Goal: Task Accomplishment & Management: Use online tool/utility

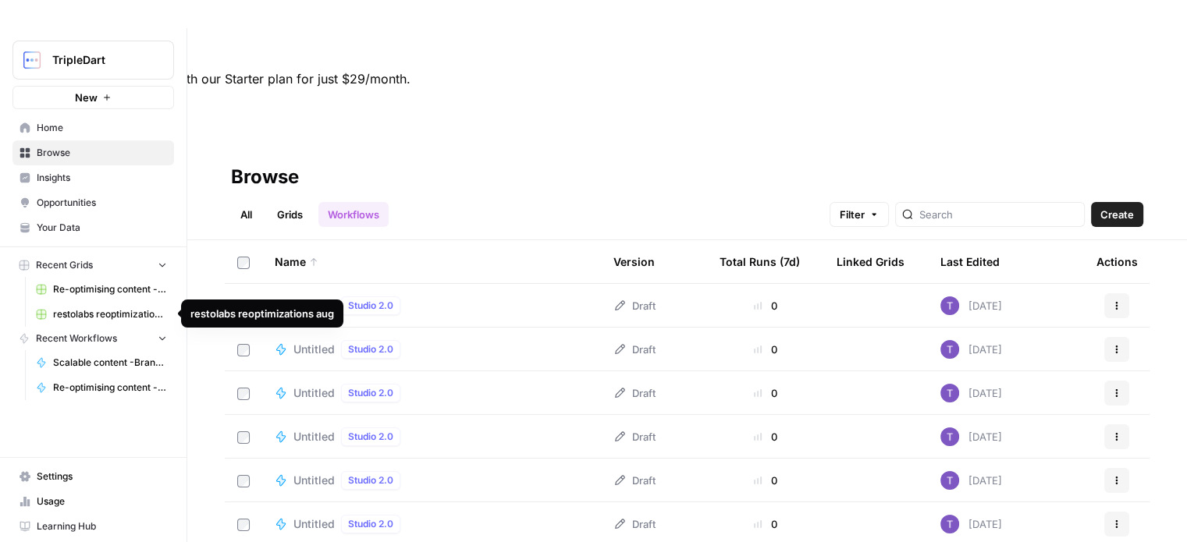
click at [78, 308] on span "restolabs reoptimizations aug" at bounding box center [110, 315] width 114 height 14
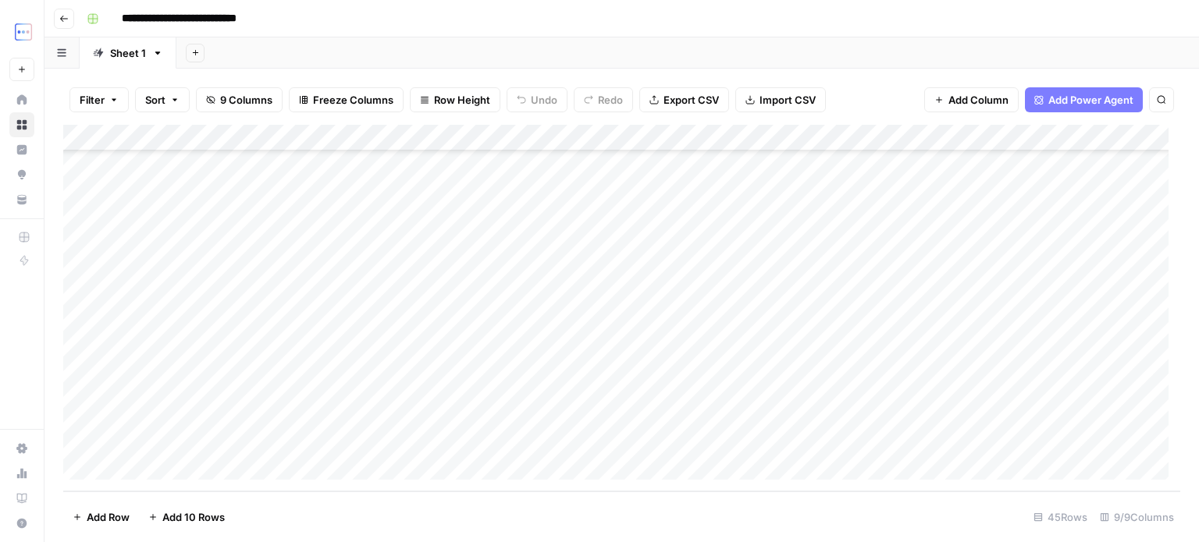
scroll to position [890, 0]
click at [260, 387] on div "Add Column" at bounding box center [621, 308] width 1117 height 367
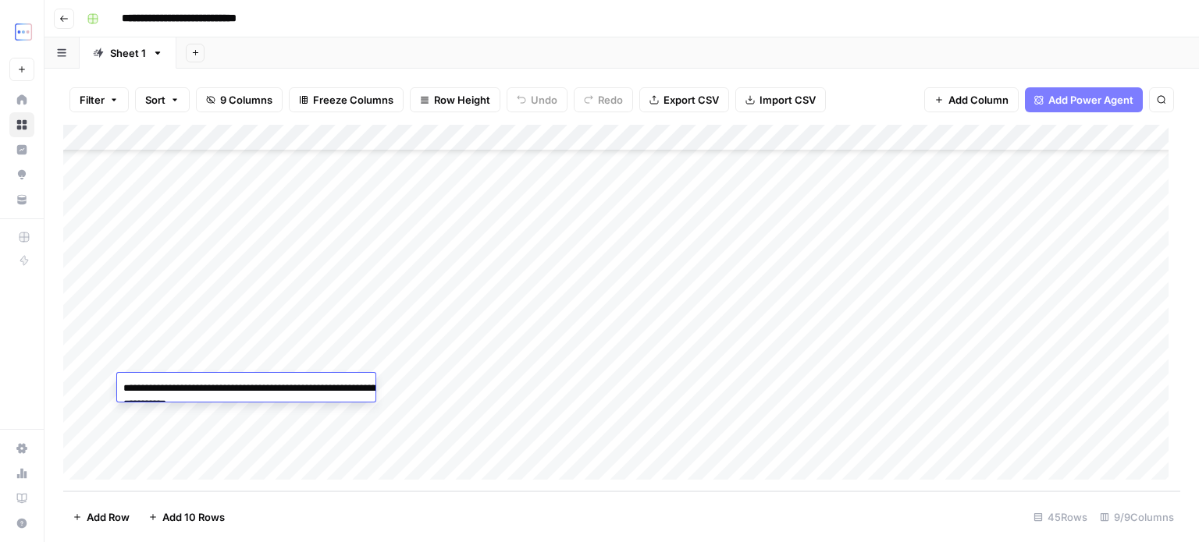
click at [260, 387] on textarea "**********" at bounding box center [273, 396] width 312 height 37
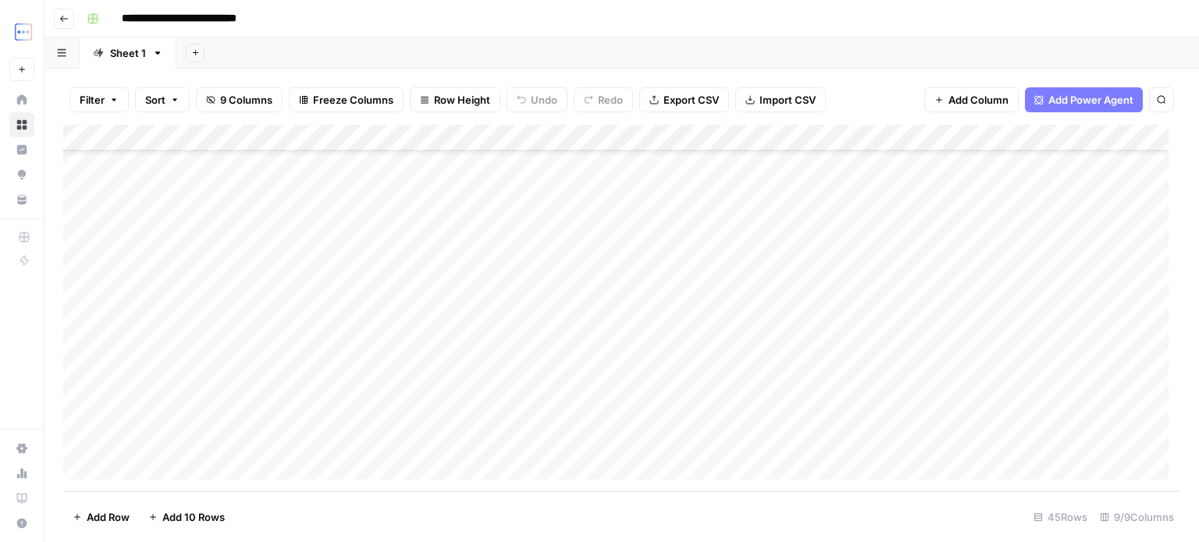
click at [274, 359] on div "Add Column" at bounding box center [621, 308] width 1117 height 367
click at [265, 380] on div "Add Column" at bounding box center [621, 308] width 1117 height 367
click at [357, 358] on div "Add Column" at bounding box center [621, 308] width 1117 height 367
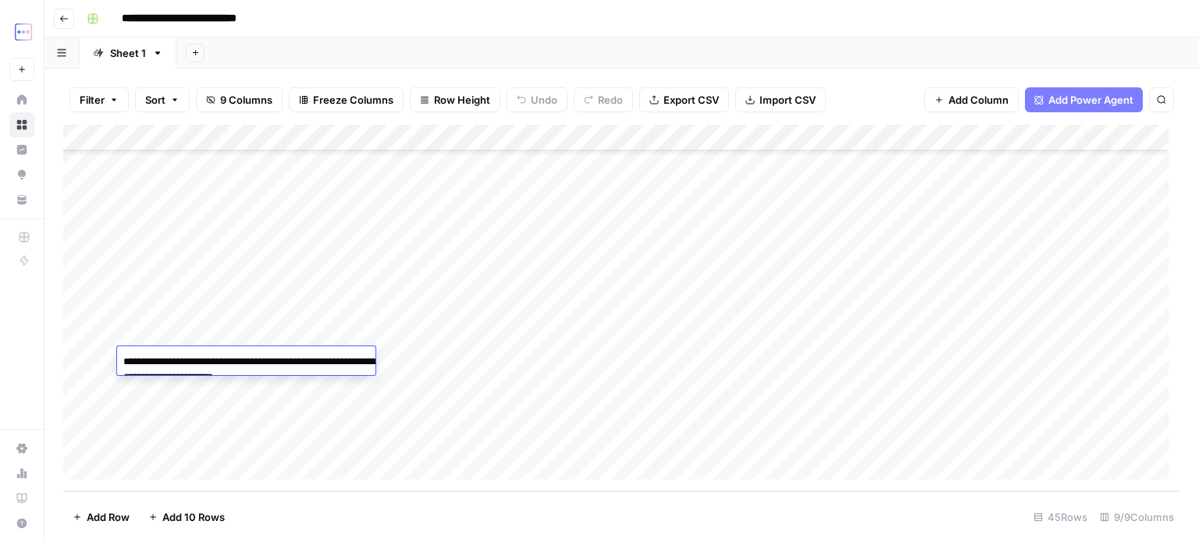
drag, startPoint x: 331, startPoint y: 362, endPoint x: 345, endPoint y: 375, distance: 18.8
click at [345, 375] on textarea "**********" at bounding box center [273, 369] width 312 height 37
click at [485, 361] on div "Add Column" at bounding box center [621, 308] width 1117 height 367
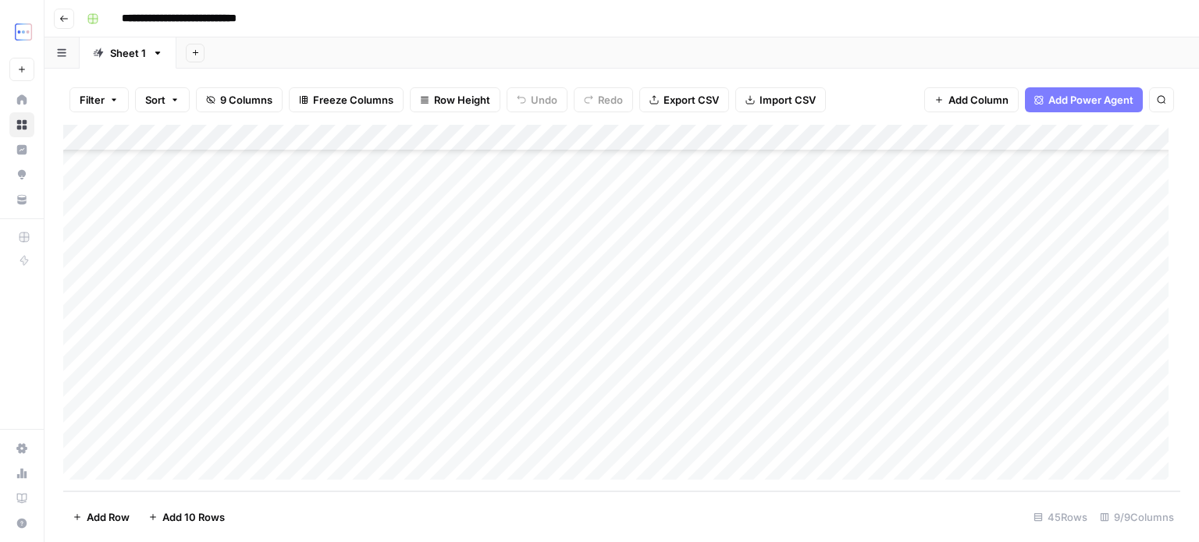
click at [332, 386] on div "Add Column" at bounding box center [621, 308] width 1117 height 367
click at [351, 352] on div "Add Column" at bounding box center [621, 308] width 1117 height 367
click at [465, 351] on div "Add Column" at bounding box center [621, 308] width 1117 height 367
click at [287, 354] on div "Add Column" at bounding box center [621, 308] width 1117 height 367
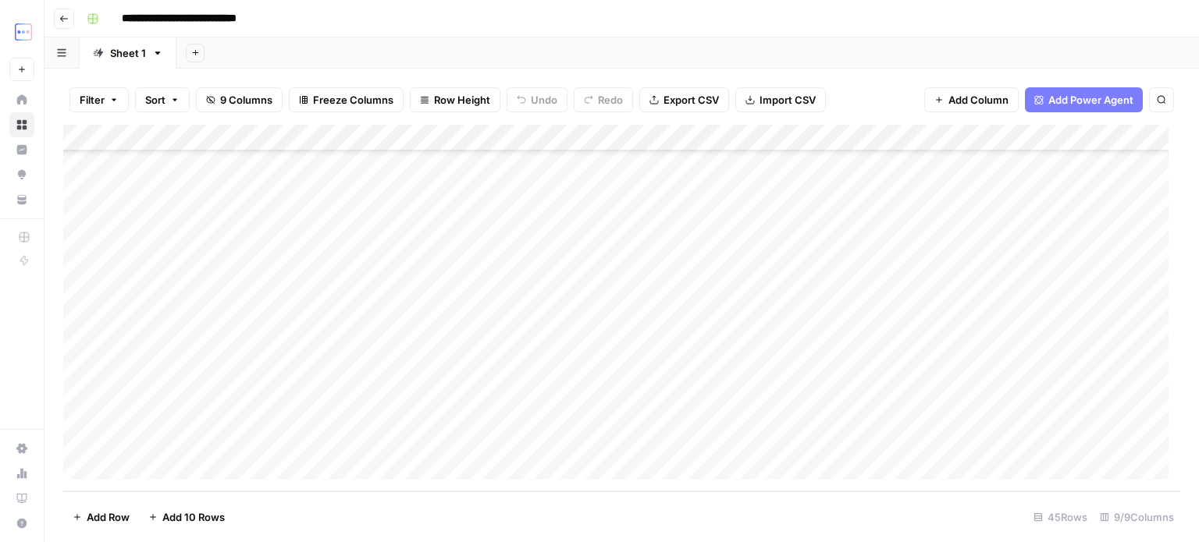
click at [349, 382] on div "Add Column" at bounding box center [621, 308] width 1117 height 367
click at [901, 386] on div "Add Column" at bounding box center [621, 308] width 1117 height 367
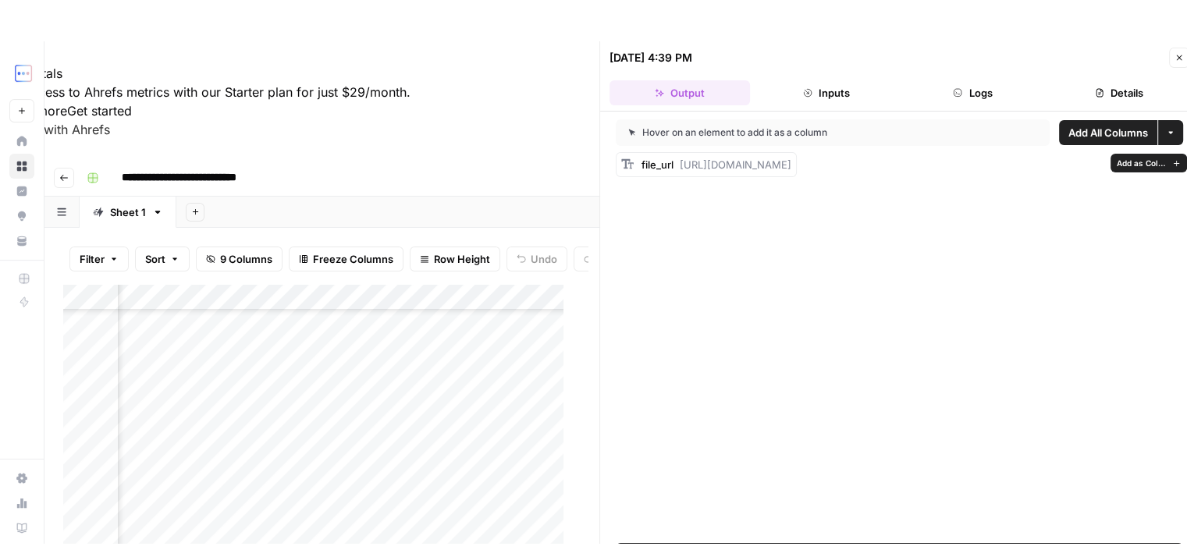
scroll to position [0, 12]
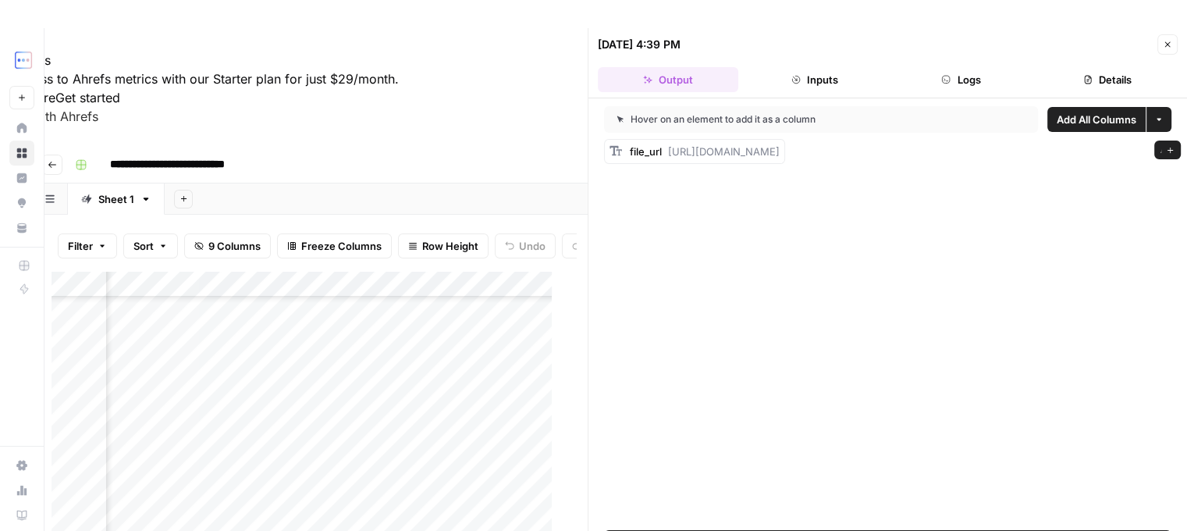
drag, startPoint x: 679, startPoint y: 152, endPoint x: 1152, endPoint y: 158, distance: 473.0
click at [780, 158] on div "file_url [URL][DOMAIN_NAME]" at bounding box center [705, 152] width 150 height 16
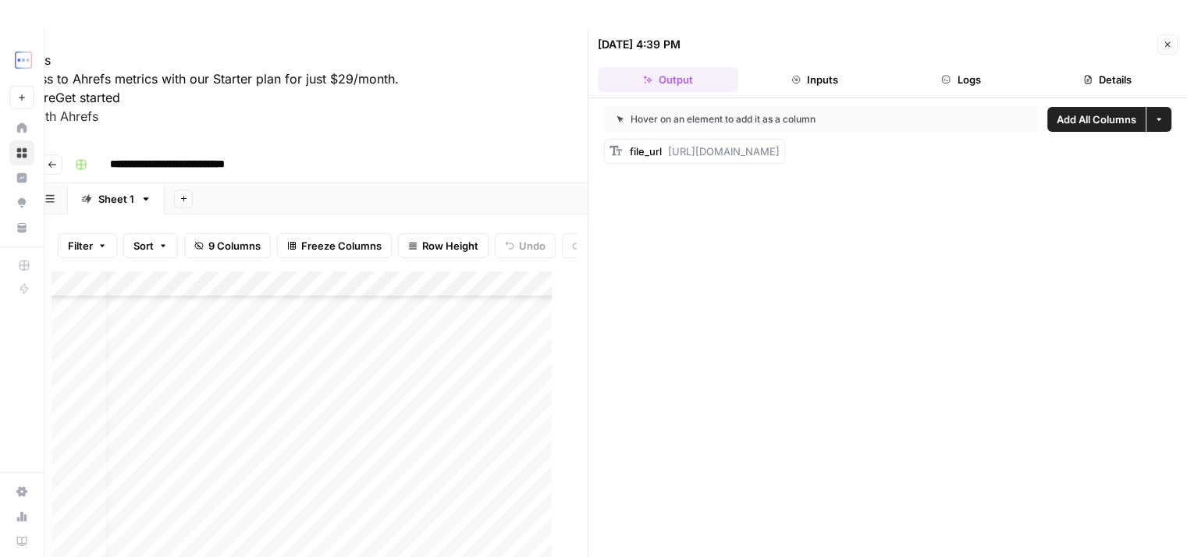
scroll to position [875, 0]
click at [249, 393] on div "Add Column" at bounding box center [308, 462] width 513 height 382
click at [245, 450] on div "Add Column" at bounding box center [308, 462] width 513 height 382
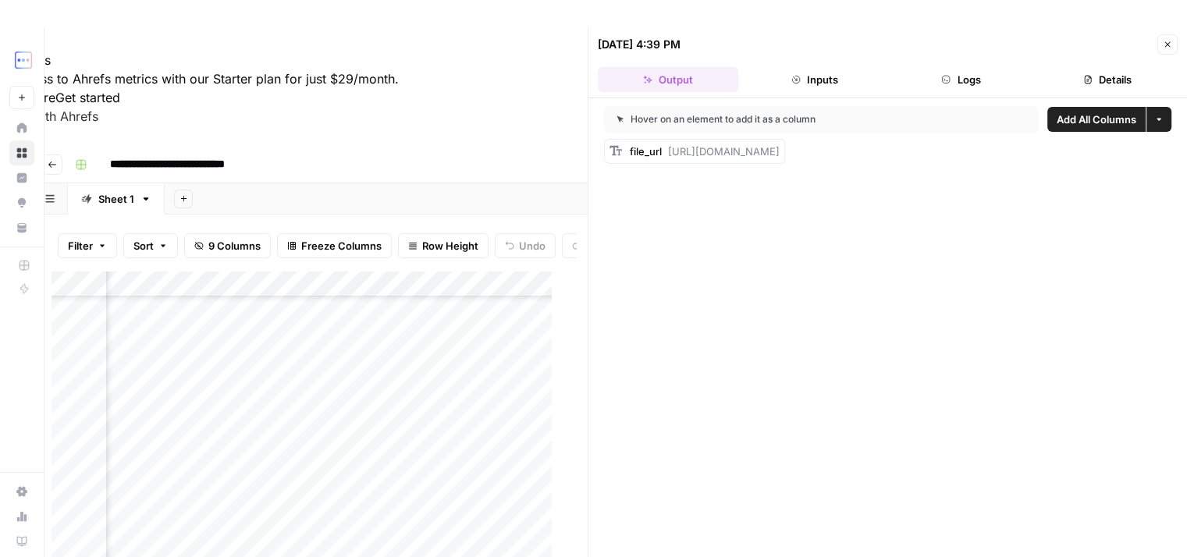
click at [359, 457] on div "Add Column" at bounding box center [308, 462] width 513 height 382
click at [359, 455] on div "Add Column" at bounding box center [308, 462] width 513 height 382
type textarea "**********"
click at [377, 435] on div "Add Column" at bounding box center [308, 462] width 513 height 382
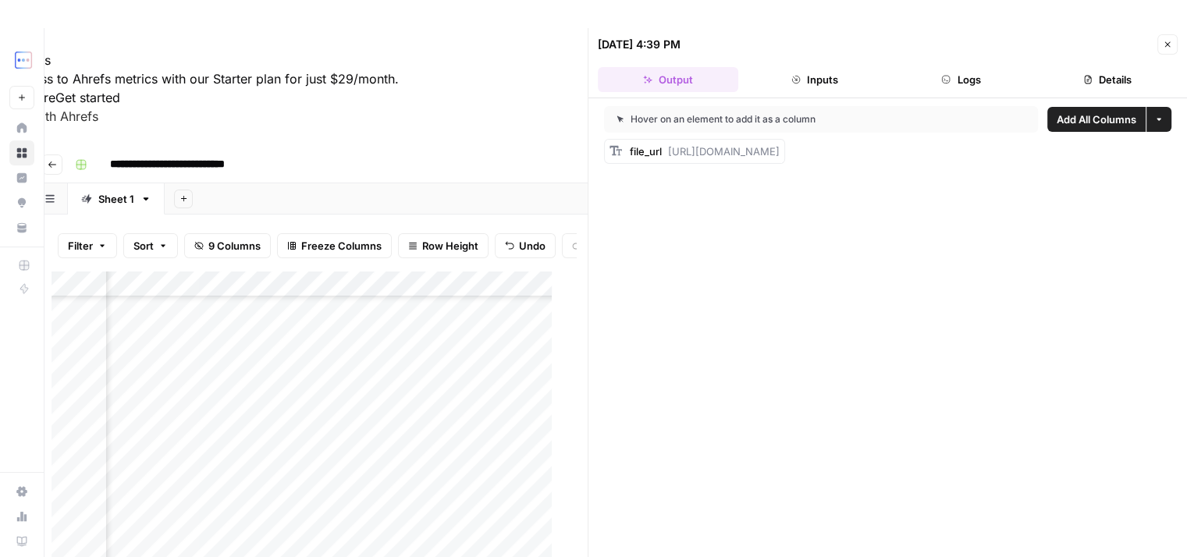
click at [404, 448] on div "Add Column" at bounding box center [308, 462] width 513 height 382
click at [368, 453] on div "Add Column" at bounding box center [308, 462] width 513 height 382
type textarea "**********"
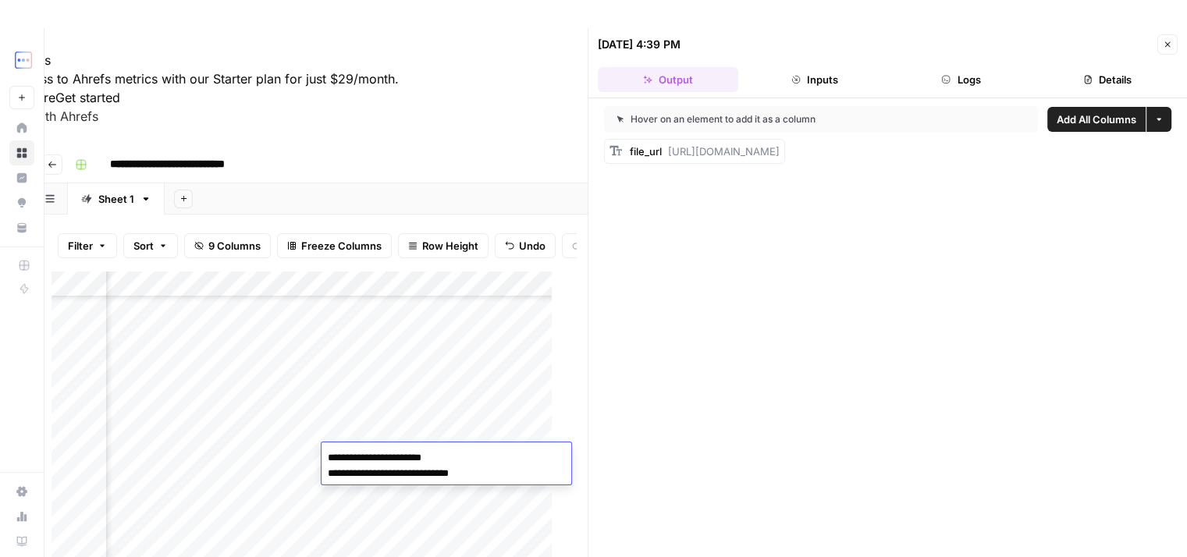
click at [386, 429] on div "Add Column" at bounding box center [308, 462] width 513 height 382
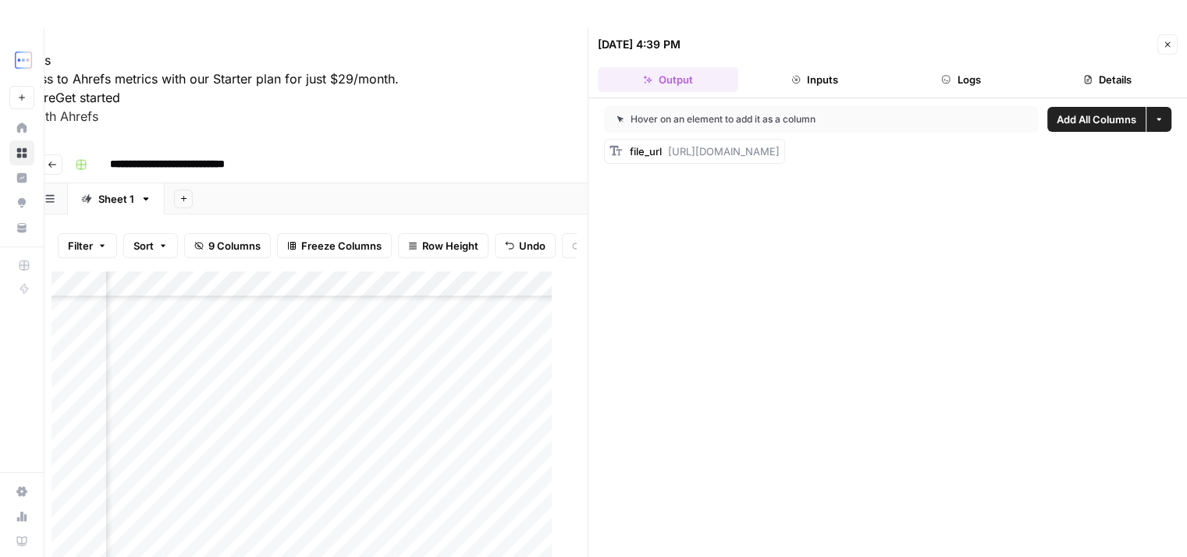
scroll to position [875, 724]
click at [387, 453] on div "Add Column" at bounding box center [308, 462] width 513 height 382
click at [428, 433] on div "Add Column" at bounding box center [308, 462] width 513 height 382
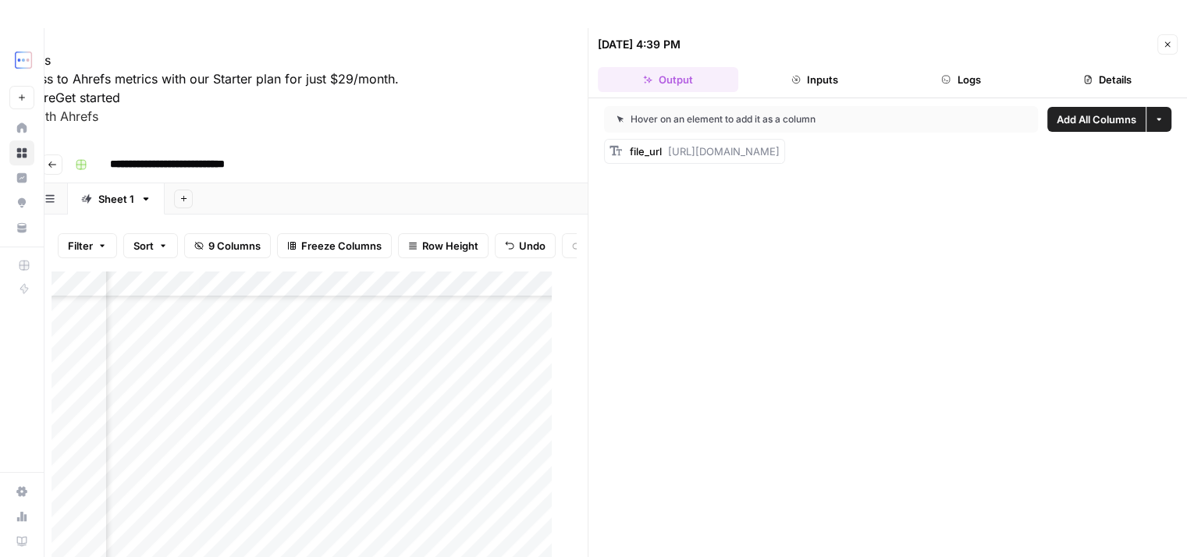
click at [427, 410] on div "Add Column" at bounding box center [308, 462] width 513 height 382
click at [443, 453] on div "Add Column" at bounding box center [308, 462] width 513 height 382
click at [446, 453] on div "Add Column" at bounding box center [308, 462] width 513 height 382
type textarea "**********"
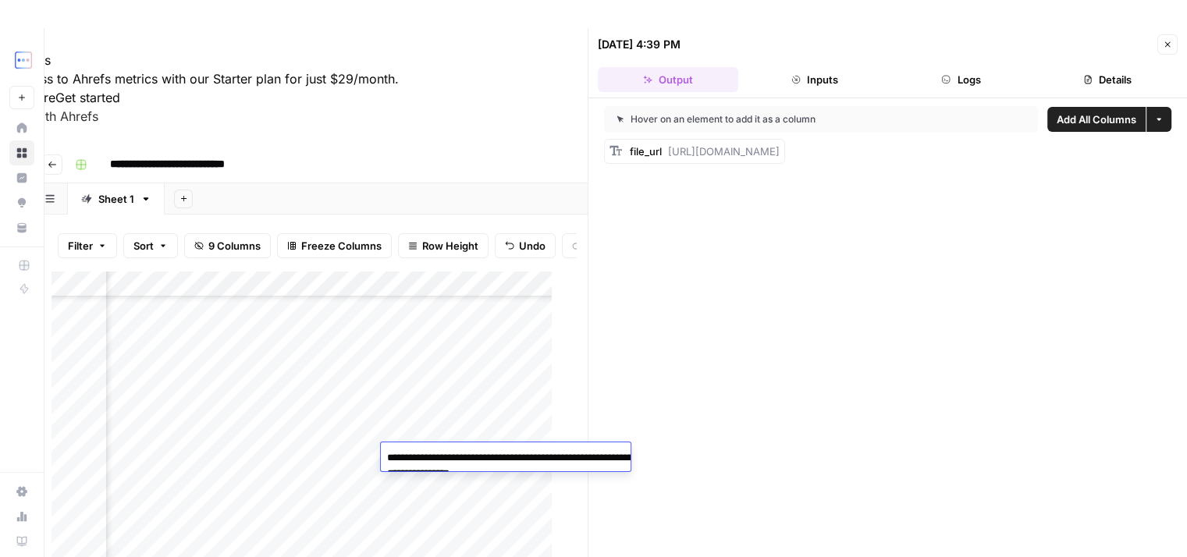
drag, startPoint x: 446, startPoint y: 453, endPoint x: 277, endPoint y: 441, distance: 169.1
click at [277, 441] on body "**********" at bounding box center [581, 306] width 1187 height 557
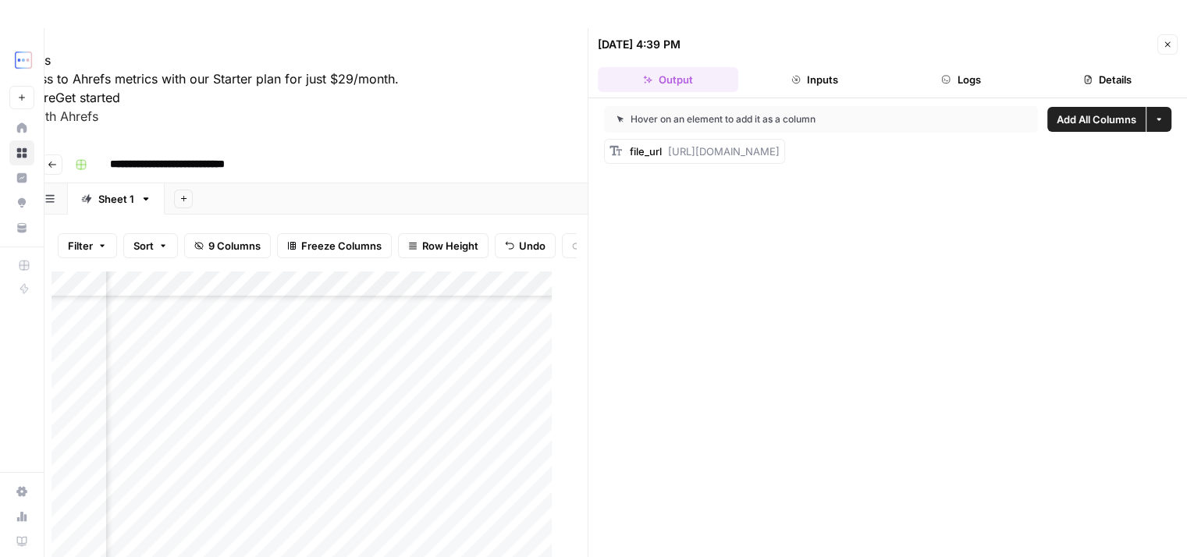
click at [290, 447] on div "Add Column" at bounding box center [308, 462] width 513 height 382
click at [262, 453] on div "Add Column" at bounding box center [308, 462] width 513 height 382
click at [375, 455] on div "Add Column" at bounding box center [308, 462] width 513 height 382
click at [375, 424] on div "Add Column" at bounding box center [308, 462] width 513 height 382
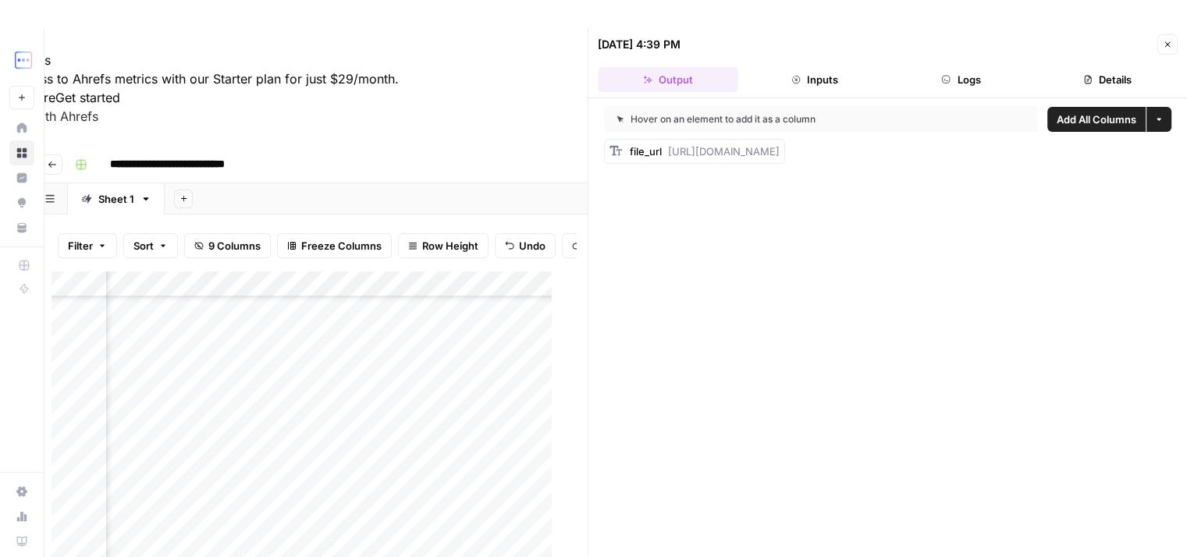
click at [375, 424] on div "Add Column" at bounding box center [308, 462] width 513 height 382
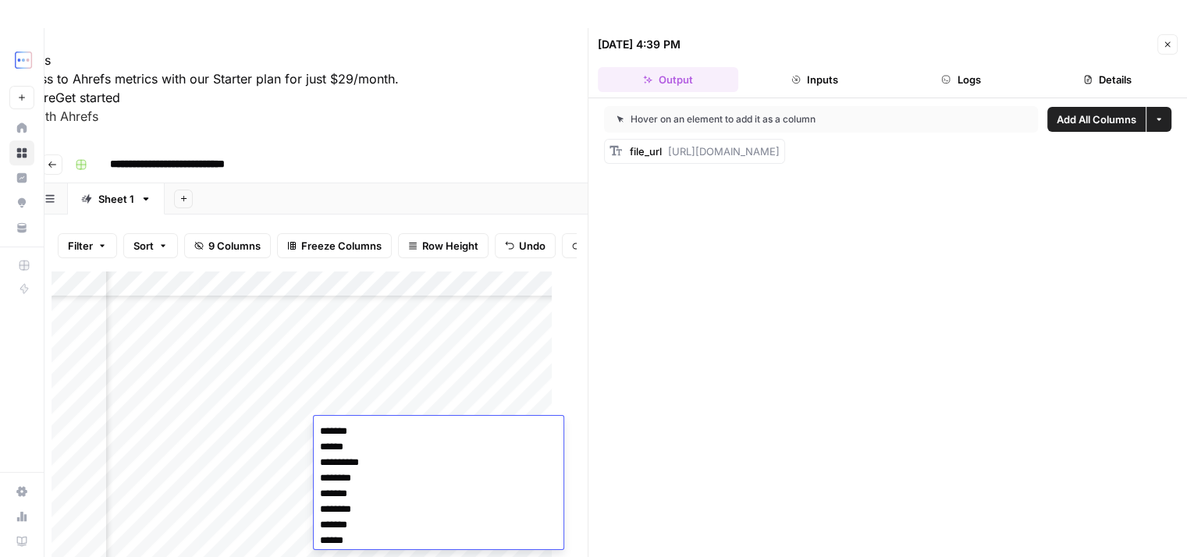
scroll to position [1021, 0]
click at [375, 400] on div "Add Column" at bounding box center [308, 462] width 513 height 382
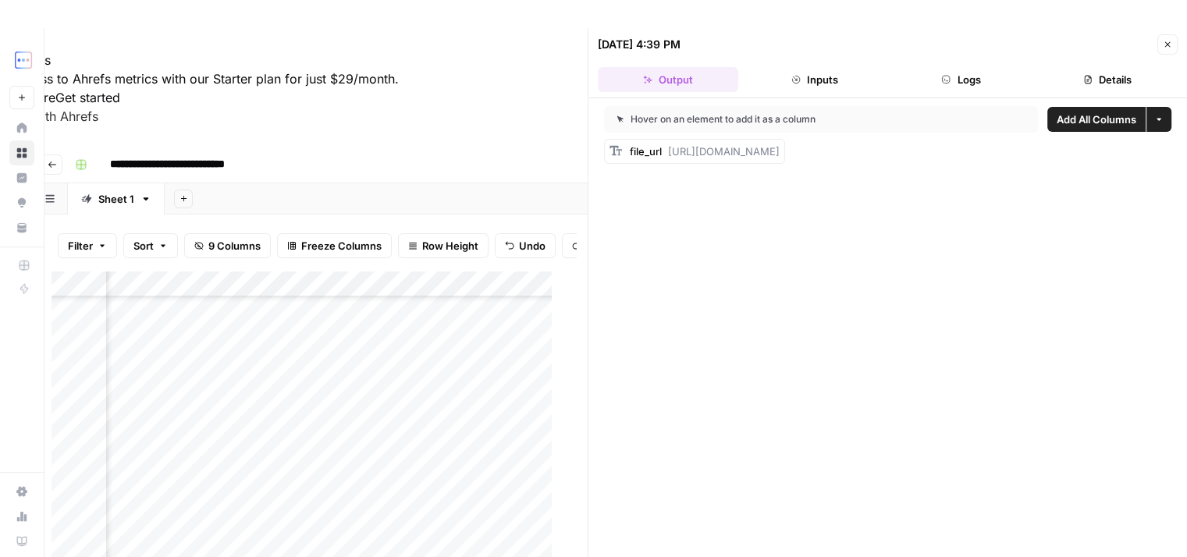
click at [375, 429] on div "Add Column" at bounding box center [308, 462] width 513 height 382
click at [376, 460] on div "Add Column" at bounding box center [308, 462] width 513 height 382
click at [377, 459] on div "Add Column" at bounding box center [308, 462] width 513 height 382
type textarea "**********"
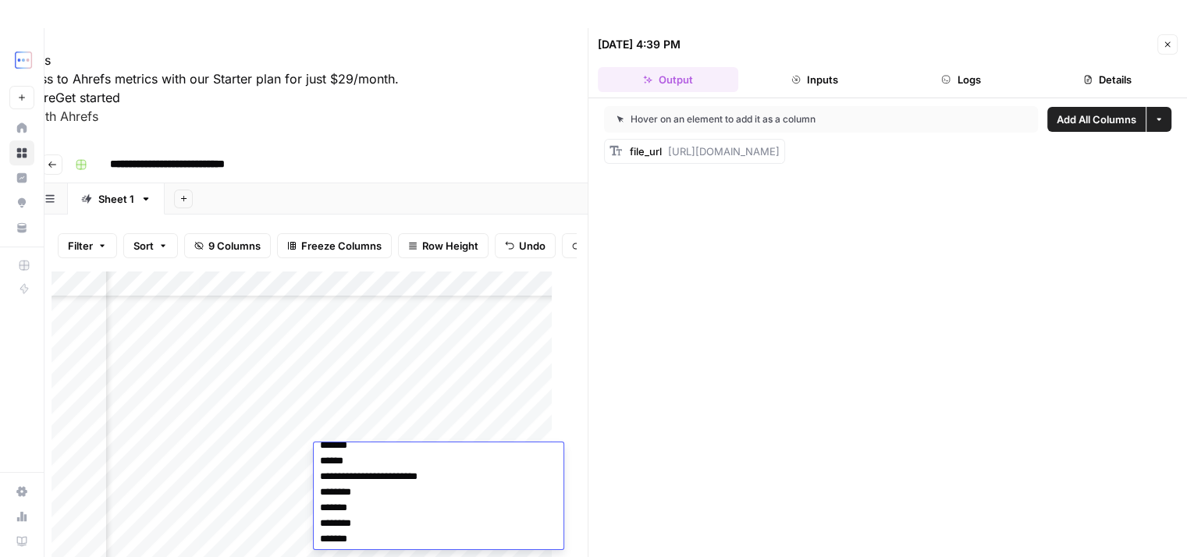
click at [375, 432] on div "Add Column" at bounding box center [308, 462] width 513 height 382
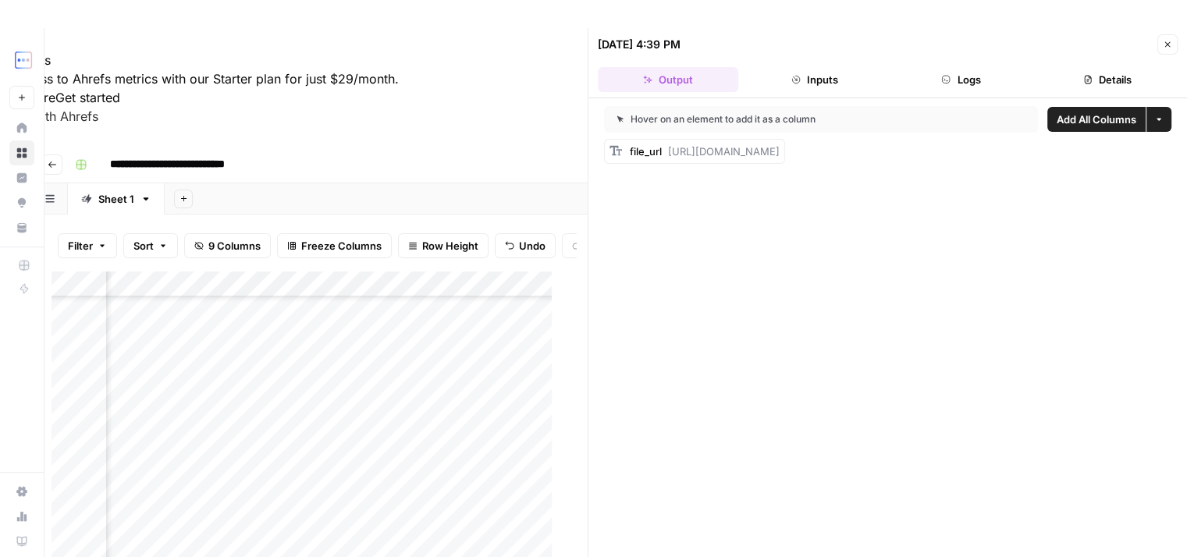
click at [347, 425] on div "Add Column" at bounding box center [308, 462] width 513 height 382
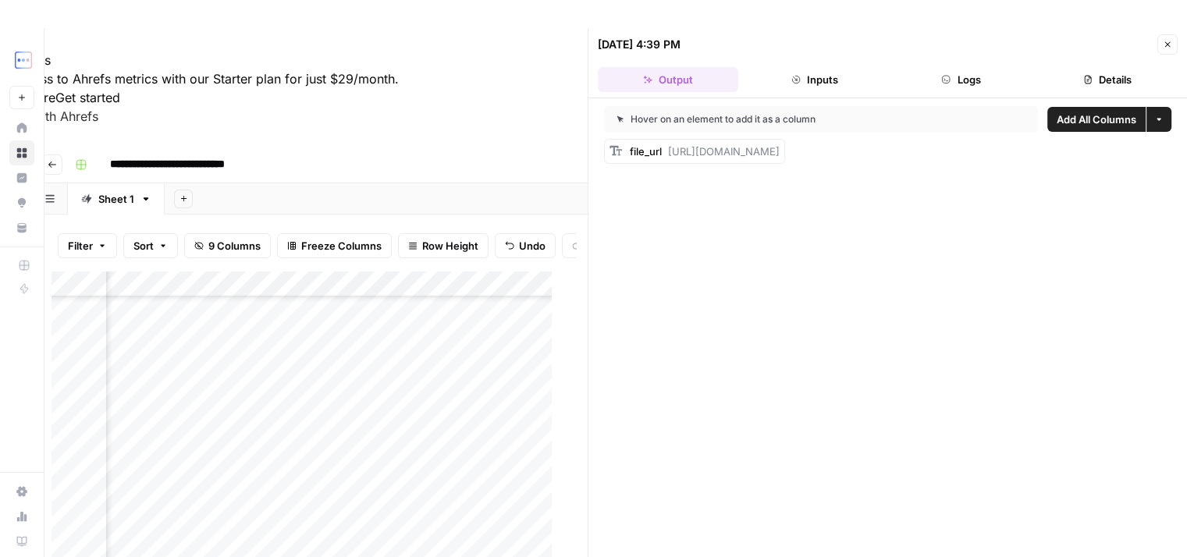
click at [352, 400] on div "Add Column" at bounding box center [308, 462] width 513 height 382
click at [342, 458] on div "Add Column" at bounding box center [308, 462] width 513 height 382
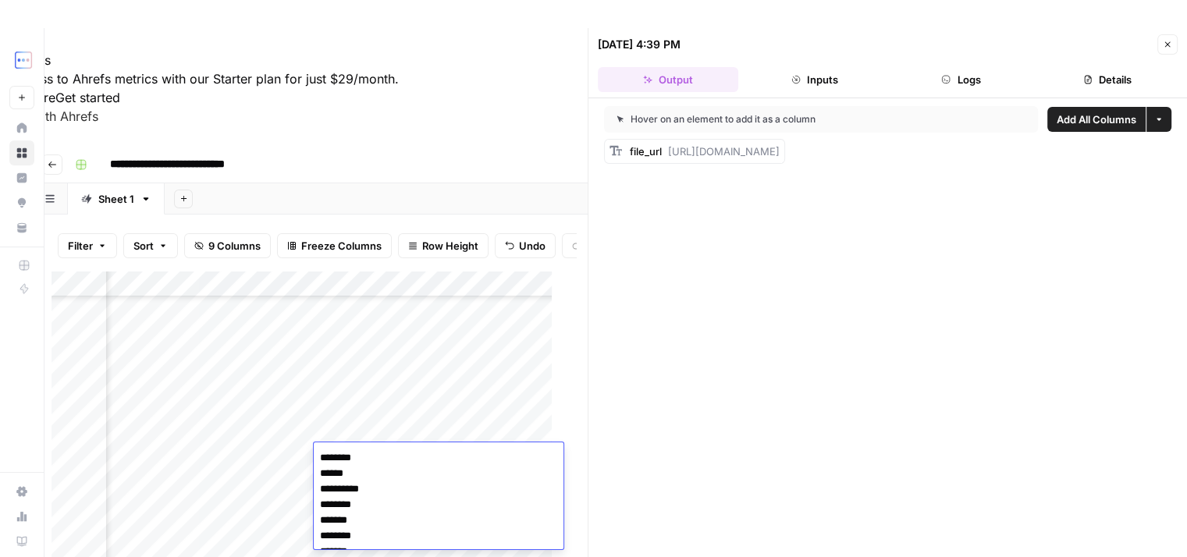
scroll to position [1047, 0]
type textarea "**********"
click at [336, 426] on div "Add Column" at bounding box center [308, 462] width 513 height 382
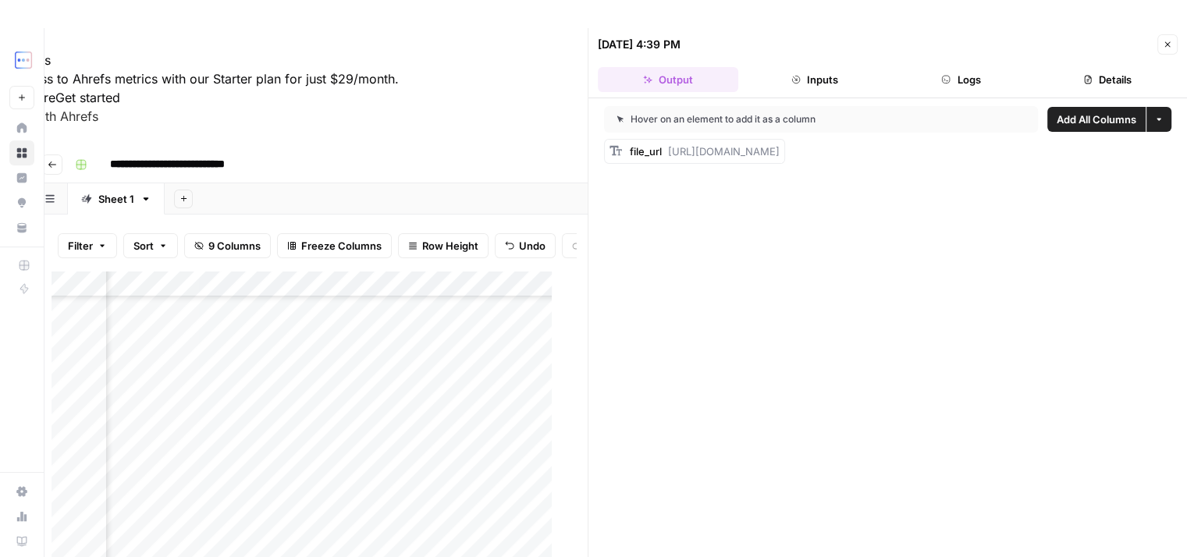
click at [300, 457] on div "Add Column" at bounding box center [308, 462] width 513 height 382
click at [470, 457] on div "Add Column" at bounding box center [308, 462] width 513 height 382
click at [471, 453] on div "Add Column" at bounding box center [308, 462] width 513 height 382
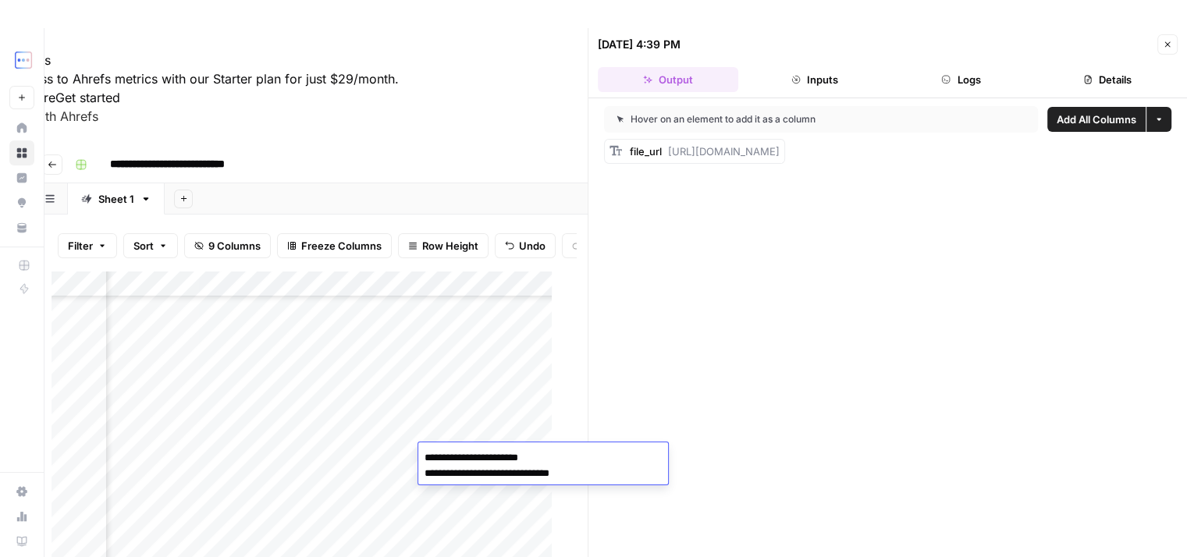
type textarea "**********"
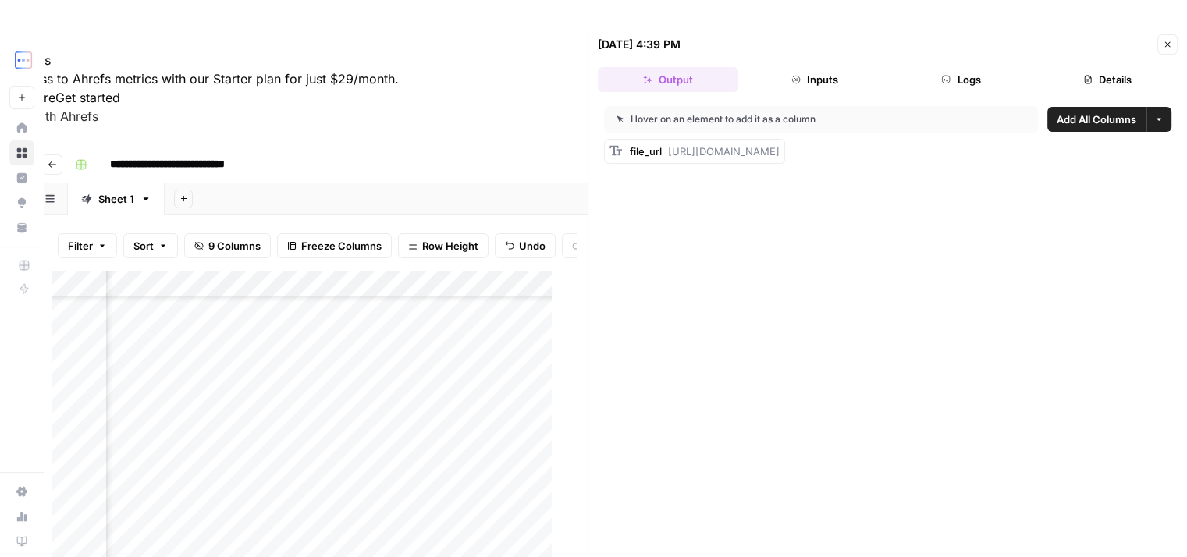
click at [484, 427] on div "Add Column" at bounding box center [308, 462] width 513 height 382
click at [378, 457] on div "Add Column" at bounding box center [308, 462] width 513 height 382
click at [298, 459] on div "Add Column" at bounding box center [308, 462] width 513 height 382
